Goal: Task Accomplishment & Management: Complete application form

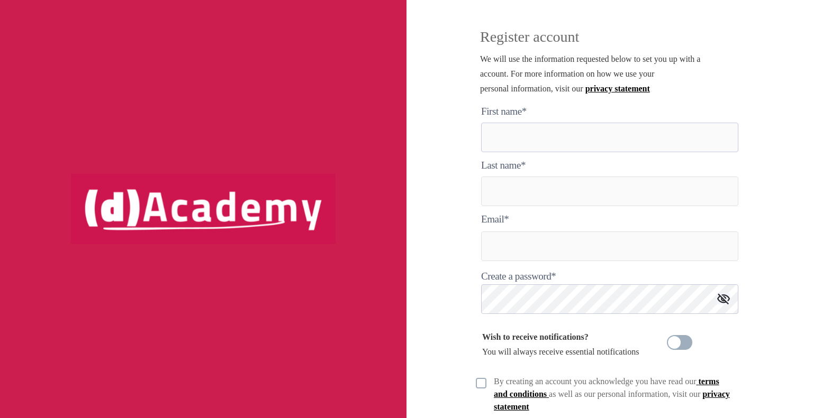
click at [532, 143] on here "text" at bounding box center [609, 138] width 257 height 30
click at [517, 144] on here "text" at bounding box center [609, 138] width 257 height 30
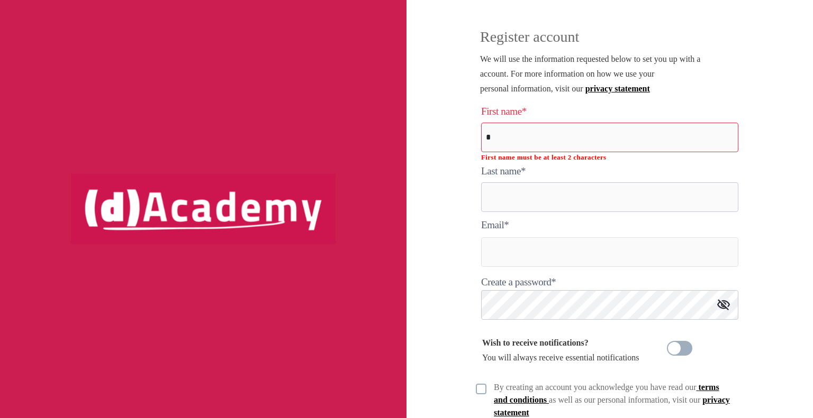
click at [512, 187] on input "text" at bounding box center [609, 198] width 257 height 30
click at [510, 133] on here "*" at bounding box center [609, 138] width 257 height 30
type here "**"
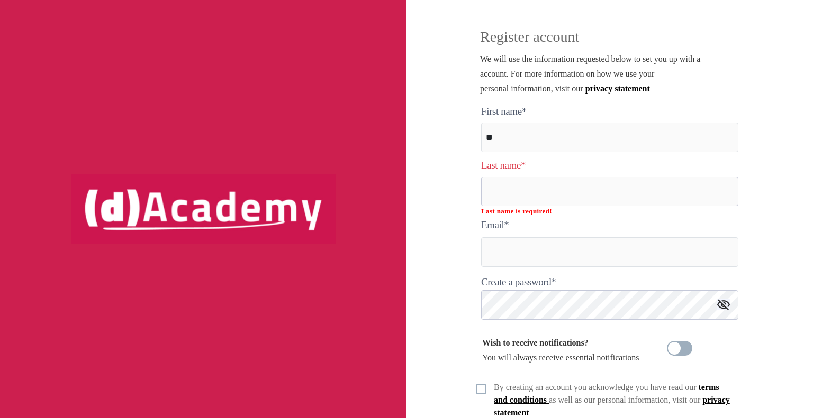
click at [508, 179] on input "text" at bounding box center [609, 192] width 257 height 30
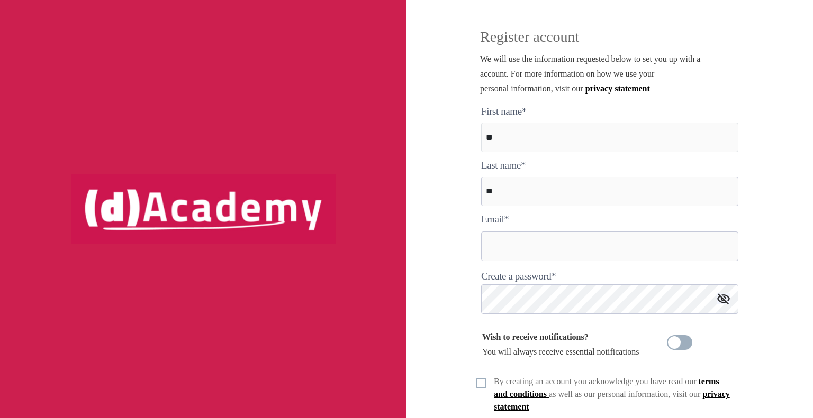
type input "**"
click at [515, 248] on input "text" at bounding box center [609, 247] width 257 height 30
type input "**********"
click at [721, 298] on img at bounding box center [723, 299] width 13 height 11
drag, startPoint x: 478, startPoint y: 58, endPoint x: 580, endPoint y: 60, distance: 102.1
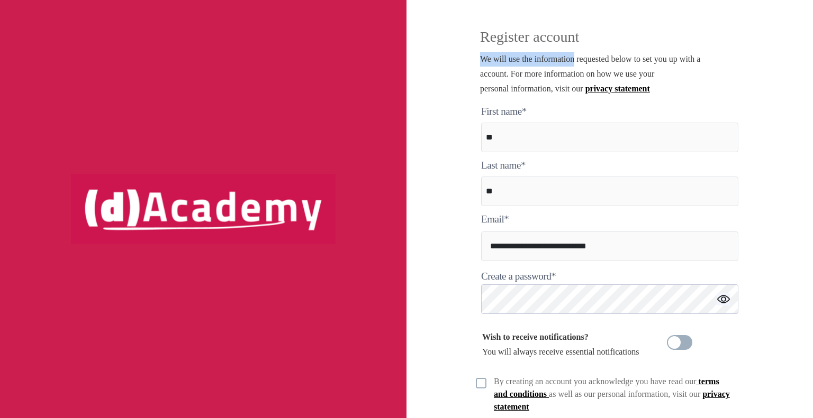
click at [580, 60] on div "Register account We will use the information requested below to set you up with…" at bounding box center [610, 54] width 270 height 101
copy span "We will use the information"
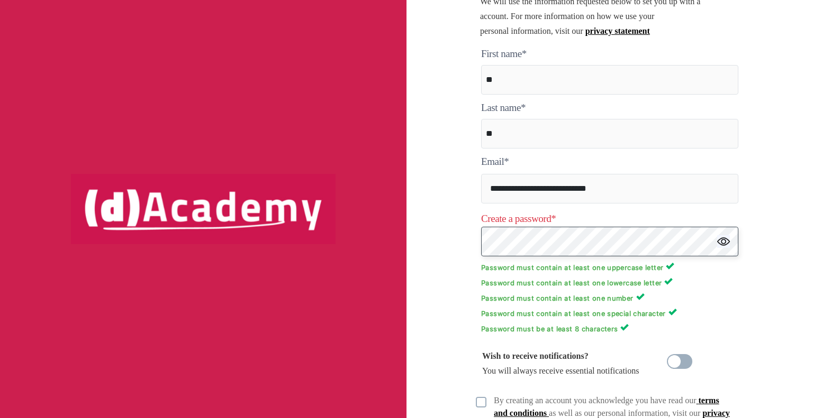
scroll to position [106, 0]
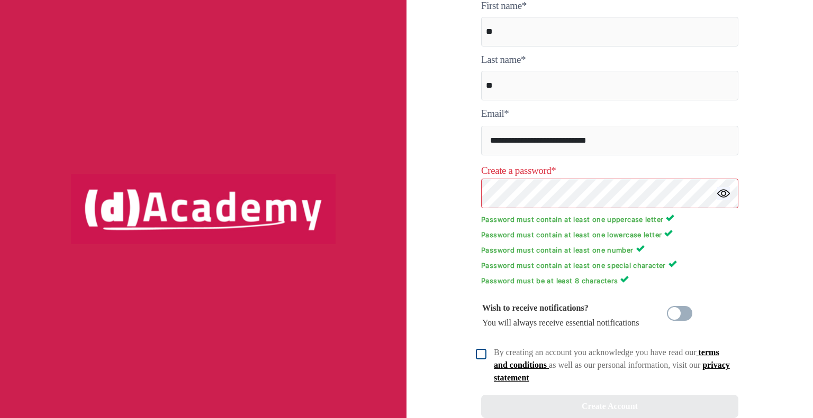
click at [486, 358] on img at bounding box center [481, 354] width 11 height 11
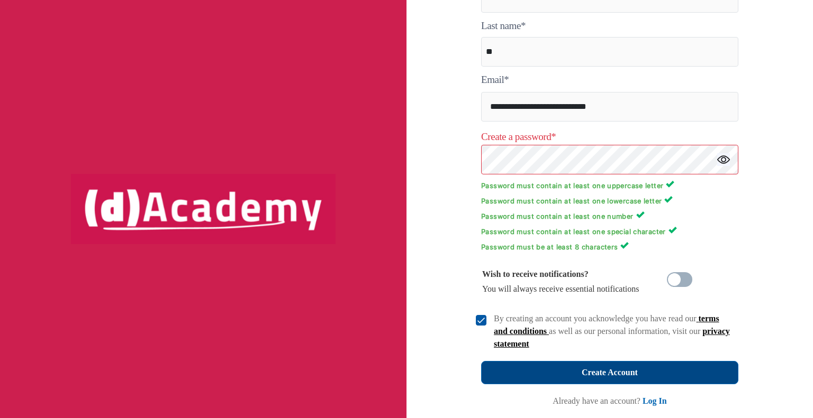
click at [576, 367] on button "Create Account" at bounding box center [609, 372] width 257 height 23
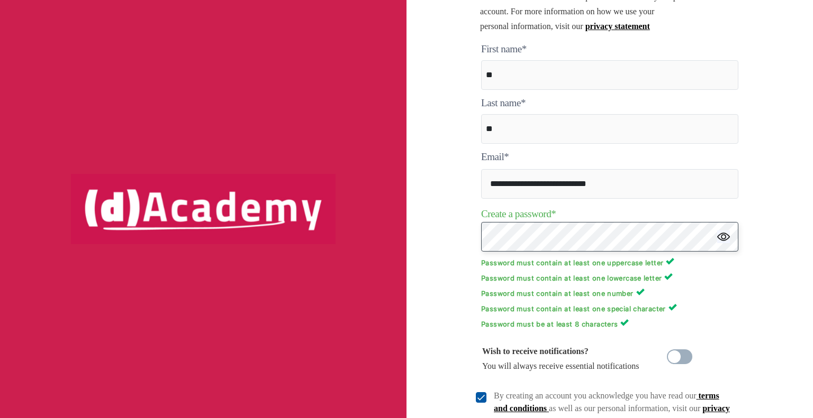
scroll to position [115, 0]
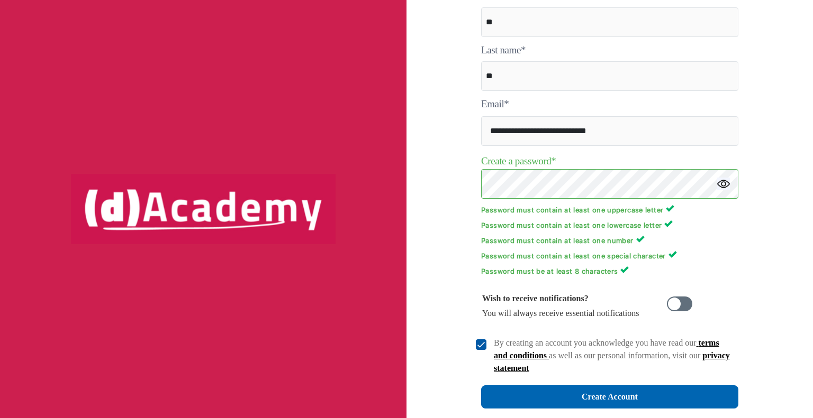
click at [677, 308] on span at bounding box center [679, 304] width 25 height 15
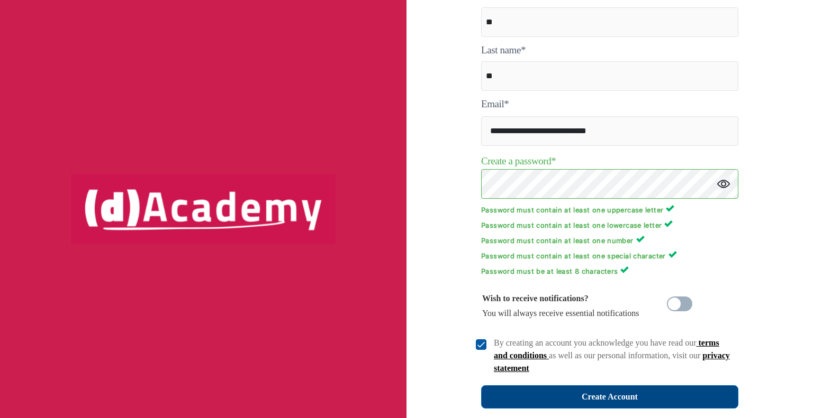
click at [604, 389] on button "Create Account" at bounding box center [609, 397] width 257 height 23
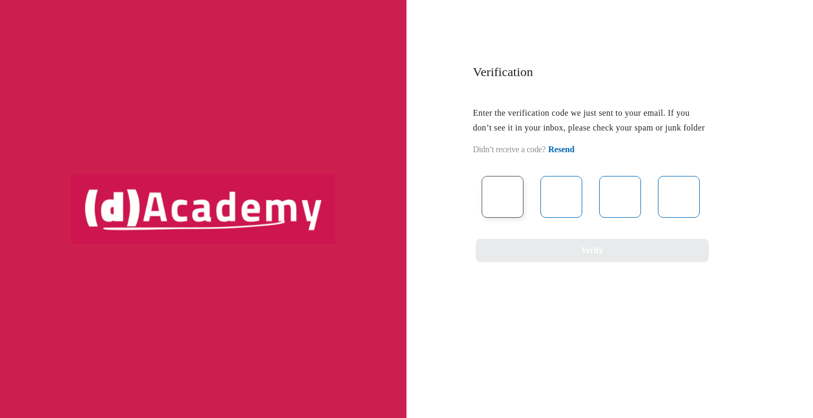
click at [501, 204] on input "text" at bounding box center [502, 197] width 42 height 42
type input "*"
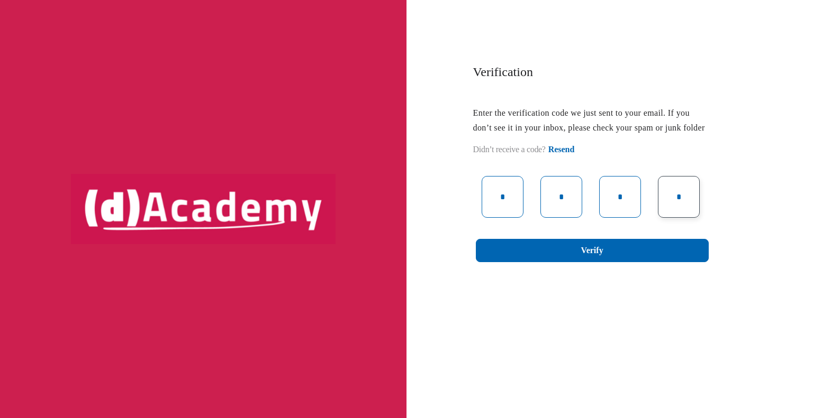
type input "*"
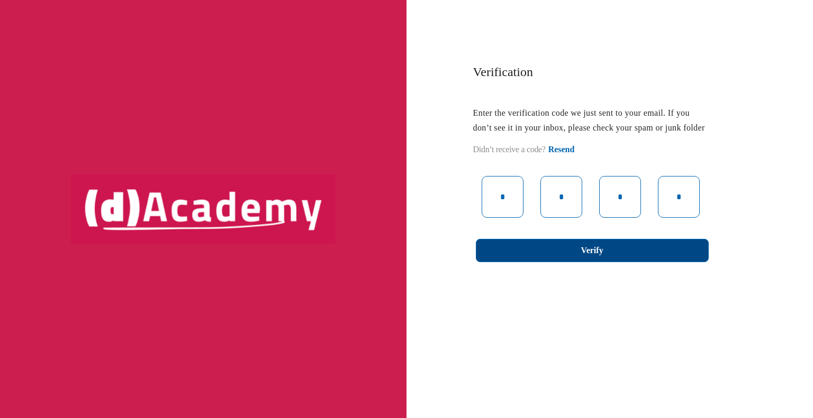
click at [633, 262] on button "Verify" at bounding box center [592, 250] width 233 height 23
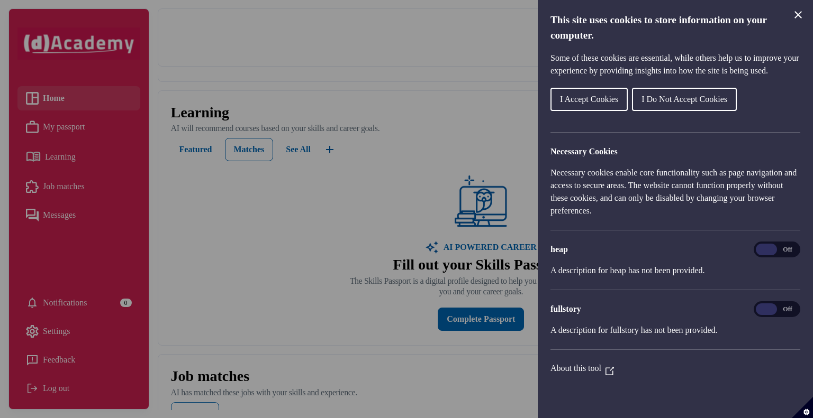
scroll to position [53, 0]
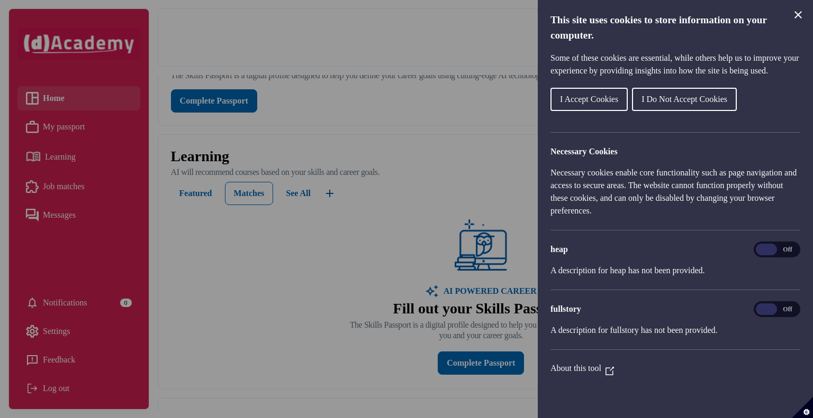
click at [728, 270] on div "AI POWERED CAREER Fill out your Skills Passport The Skills Passport is a digita…" at bounding box center [481, 297] width 620 height 159
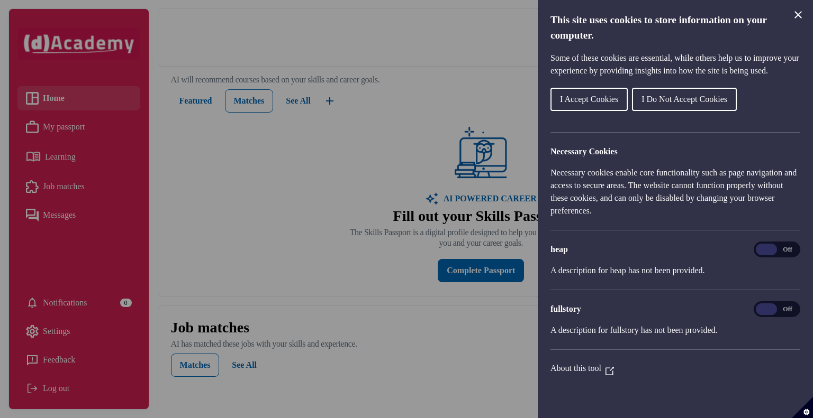
scroll to position [159, 0]
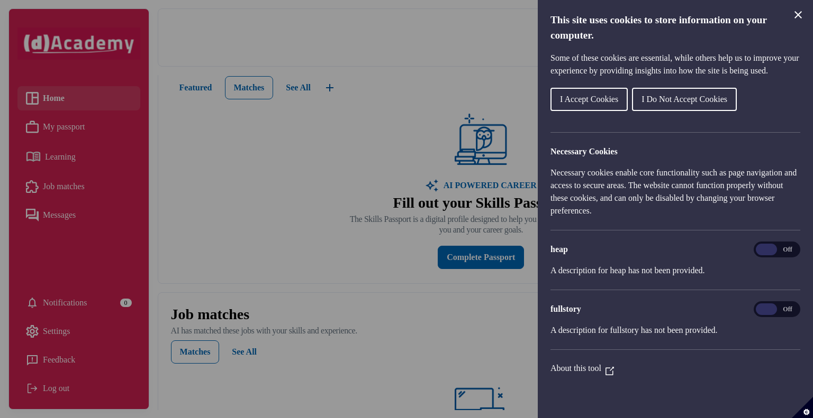
click at [77, 160] on link "Learning" at bounding box center [79, 157] width 106 height 19
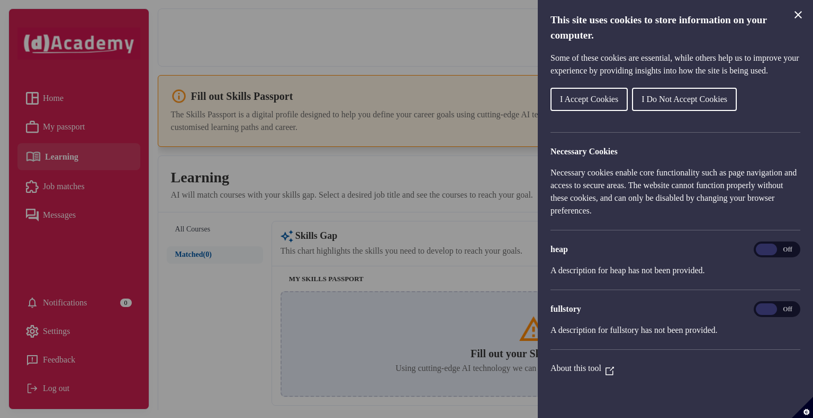
click at [67, 100] on link "Home" at bounding box center [79, 98] width 106 height 16
